Goal: Communication & Community: Answer question/provide support

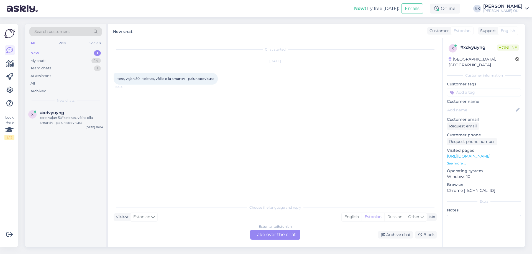
click at [490, 154] on link "[URL][DOMAIN_NAME]" at bounding box center [468, 156] width 43 height 5
click at [273, 236] on div "Estonian to Estonian Take over the chat" at bounding box center [275, 235] width 50 height 10
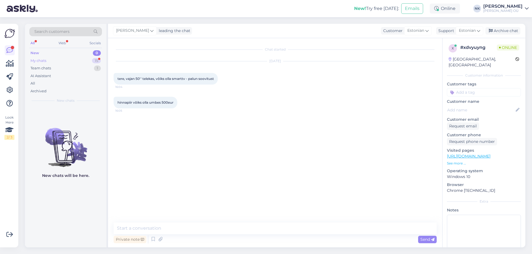
click at [61, 62] on div "My chats 15" at bounding box center [65, 61] width 73 height 8
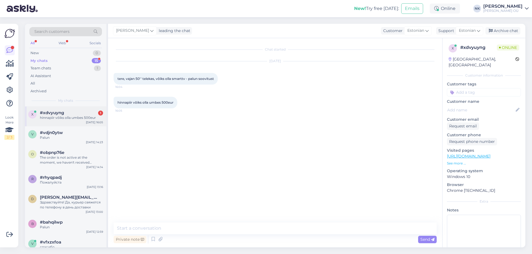
click at [76, 112] on div "#xdvyuyng 1" at bounding box center [71, 112] width 63 height 5
click at [176, 226] on textarea at bounding box center [275, 229] width 323 height 12
click at [177, 226] on textarea "Еуу" at bounding box center [275, 229] width 323 height 12
paste textarea "LG 50UT73003LA 4K UHD"
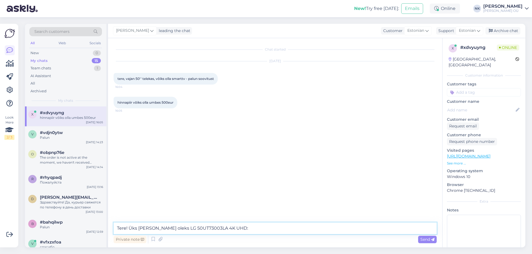
paste textarea "[URL][DOMAIN_NAME]"
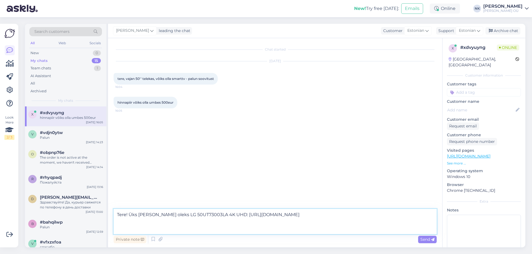
click at [181, 230] on textarea "Tere! Üks [PERSON_NAME] oleks LG 50UT73003LA 4K UHD: [URL][DOMAIN_NAME]" at bounding box center [275, 221] width 323 height 25
paste textarea "[URL][DOMAIN_NAME]"
type textarea "Tere! Üks [PERSON_NAME] oleks LG 50UT73003LA 4K UHD: [URL][DOMAIN_NAME] Valikug…"
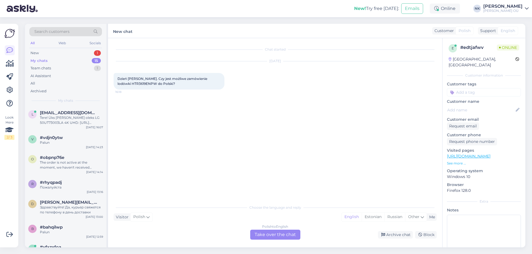
click at [251, 231] on div "Polish to English Take over the chat" at bounding box center [275, 235] width 50 height 10
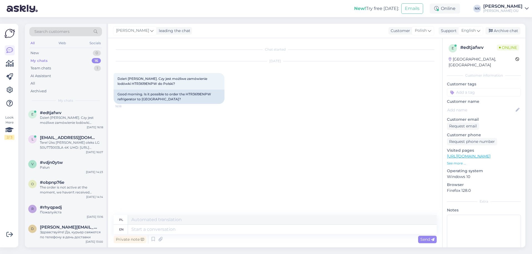
click at [260, 232] on textarea at bounding box center [282, 229] width 308 height 9
type textarea "Hello!"
type textarea "Cześć!"
type textarea "Hello! Unfortunately we"
type textarea "Cześć! [GEOGRAPHIC_DATA]"
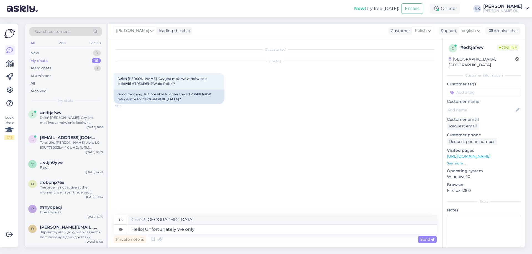
type textarea "Hello! Unfortunately we only"
type textarea "Cześć! Niestety, mamy tylko"
type textarea "Hello! Unfortunately we only have d"
type textarea "Cześć! Niestety mamy tylko"
type textarea "Hello! Unfortunately we only have delivery wit"
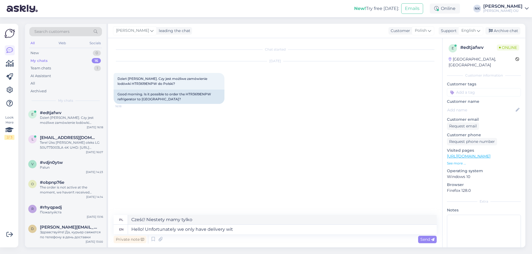
type textarea "Witaj! Niestety, realizujemy tylko dostawy"
type textarea "Hello! Unfortunately we only have delivery within e"
type textarea "Witaj! Niestety, realizujemy dostawy tylko w obrębie"
type textarea "Hello! Unfortunately we only have delivery within [GEOGRAPHIC_DATA]"
type textarea "Witaj! Niestety, dostarczamy tylko na terenie [GEOGRAPHIC_DATA]."
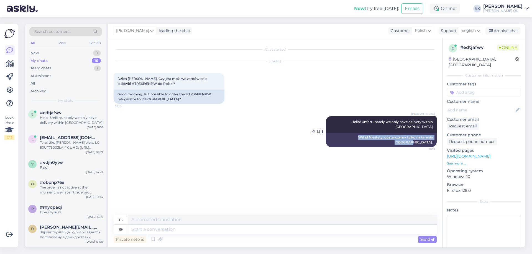
drag, startPoint x: 345, startPoint y: 133, endPoint x: 434, endPoint y: 134, distance: 88.3
click at [434, 134] on div "Witaj! Niestety, dostarczamy tylko na terenie [GEOGRAPHIC_DATA]." at bounding box center [381, 140] width 111 height 14
copy div "Witaj! Niestety, dostarczamy tylko na terenie [GEOGRAPHIC_DATA]."
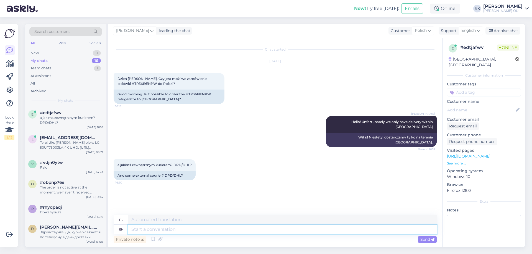
click at [183, 232] on textarea at bounding box center [282, 229] width 308 height 9
type textarea "You"
type textarea "[PERSON_NAME]"
type textarea "Yo"
type textarea "[PERSON_NAME]"
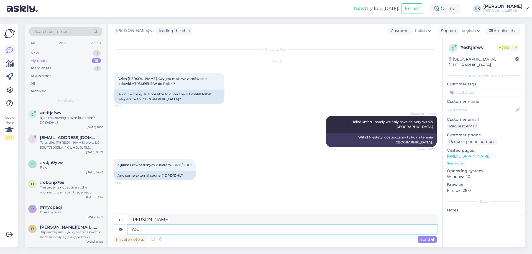
type textarea "You"
type textarea "[PERSON_NAME]"
type textarea "You can"
type textarea "Możesz"
type textarea "You can make an"
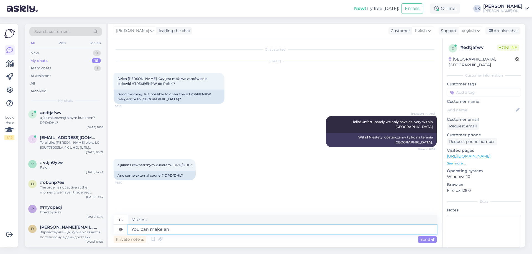
type textarea "[PERSON_NAME]"
type textarea "You can make an order"
type textarea "Możesz złożyć zamówienie"
type textarea "You can make an order but"
type textarea "Możesz złożyć zamówienie, ale"
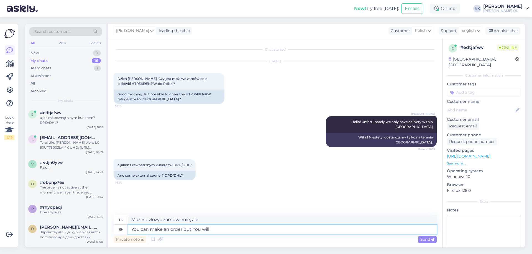
type textarea "You can make an order but You will n"
type textarea "Możesz złożyć zamówienie, ale będziesz"
type textarea "You can make an order but You will need t"
type textarea "Możesz złożyć zamówienie, ale będziesz potrzebować"
type textarea "You can make an order but You will need to"
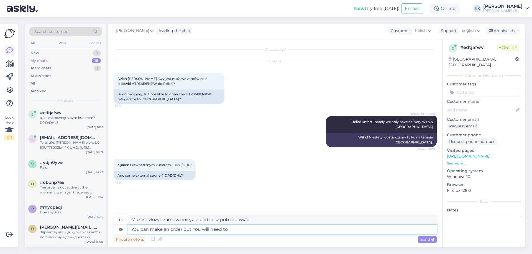
type textarea "Możesz złożyć zamówienie, ale będziesz [PERSON_NAME]"
type textarea "You can make an order but You will need to arrange d"
type textarea "Możesz złożyć zamówienie, ale musisz to zorganizować"
type textarea "You can make an order but You will need to arrange the delivery"
type textarea "Możesz złożyć zamówienie, ale musisz zorganizować dostawę"
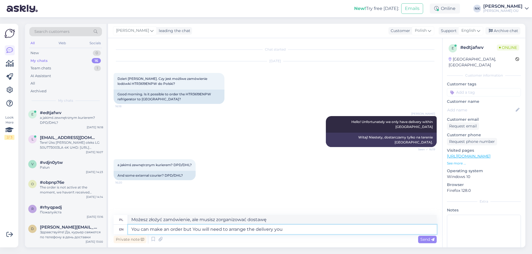
type textarea "You can make an order but You will need to arrange the delivery your"
type textarea "Możesz złożyć zamówienie, ale musisz zorganizować dostawę."
type textarea "You can make an order but You will need to arrange the delivery yourself"
type textarea "Możesz złożyć zamówienie, ale musisz [PERSON_NAME] zorganizować dostawę"
type textarea "You can make an order but You will need to arrange the delivery yourself"
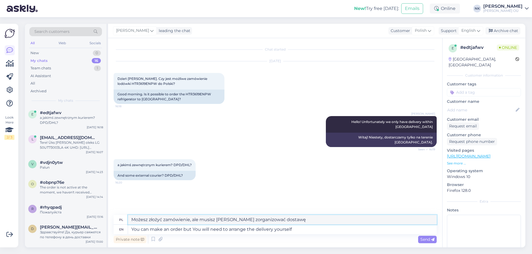
drag, startPoint x: 300, startPoint y: 219, endPoint x: 122, endPoint y: 217, distance: 177.5
click at [122, 217] on div "pl Możesz złożyć zamówienie, ale musisz [PERSON_NAME] zorganizować dostawę" at bounding box center [275, 220] width 323 height 10
click at [298, 219] on textarea "Możesz złożyć zamówienie, ale musisz [PERSON_NAME] zorganizować dostawę" at bounding box center [282, 219] width 308 height 9
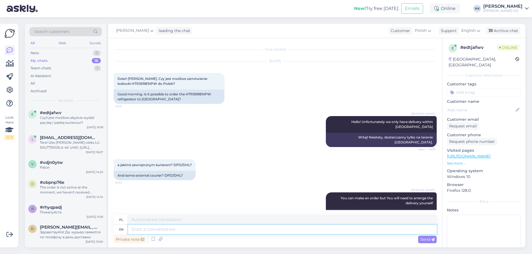
click at [198, 231] on textarea at bounding box center [282, 229] width 308 height 9
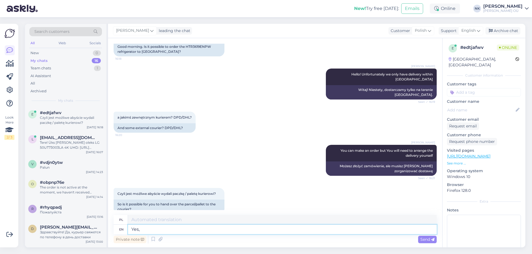
type textarea "Yes,"
type textarea "Tak,"
type textarea "Yes, it"
type textarea "Tak, to"
type textarea "Yes, it can b"
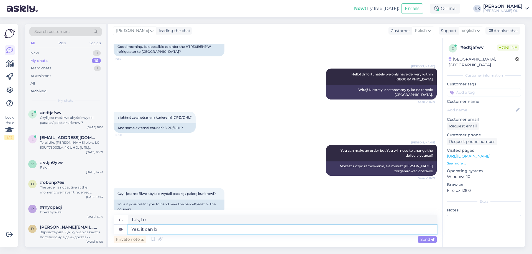
type textarea "Tak, może"
type textarea "Yes, it can be d"
type textarea "Tak, może być"
type textarea "Yes, it can be done"
type textarea "Tak, można to zrobić"
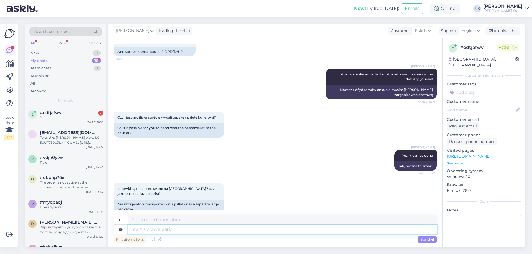
scroll to position [157, 0]
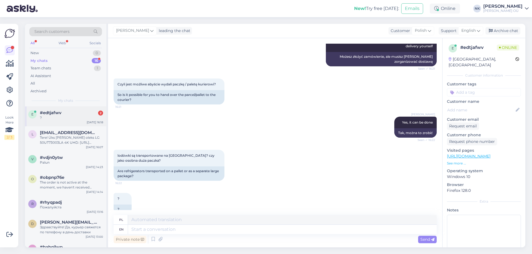
click at [91, 112] on div "#edtjafwv 2" at bounding box center [71, 112] width 63 height 5
